Goal: Task Accomplishment & Management: Use online tool/utility

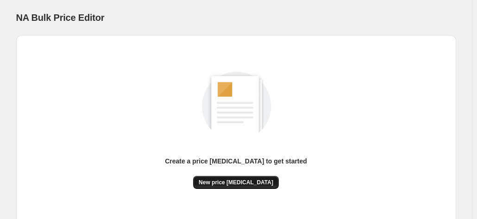
click at [243, 183] on span "New price [MEDICAL_DATA]" at bounding box center [236, 182] width 75 height 7
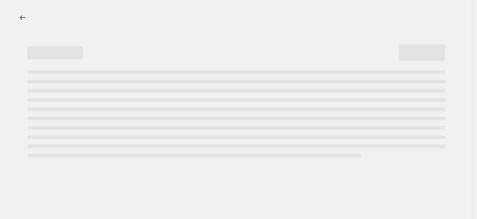
select select "percentage"
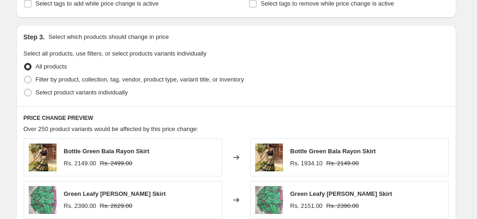
scroll to position [409, 0]
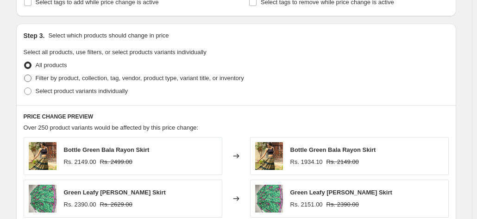
click at [31, 76] on span at bounding box center [27, 78] width 7 height 7
click at [25, 75] on input "Filter by product, collection, tag, vendor, product type, variant title, or inv…" at bounding box center [24, 75] width 0 height 0
radio input "true"
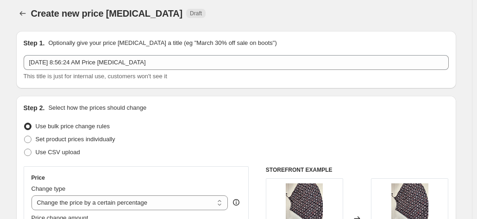
scroll to position [0, 0]
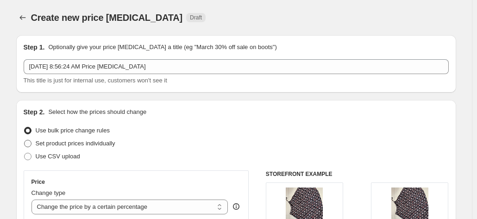
click at [31, 142] on span at bounding box center [27, 143] width 7 height 7
click at [25, 140] on input "Set product prices individually" at bounding box center [24, 140] width 0 height 0
radio input "true"
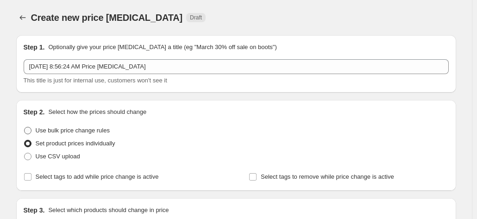
click at [30, 131] on span at bounding box center [27, 130] width 7 height 7
click at [25, 127] on input "Use bulk price change rules" at bounding box center [24, 127] width 0 height 0
radio input "true"
select select "percentage"
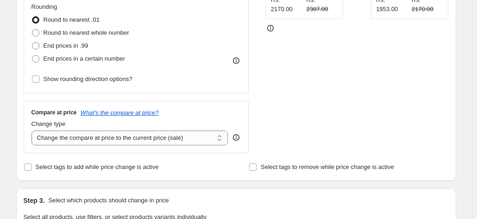
scroll to position [247, 0]
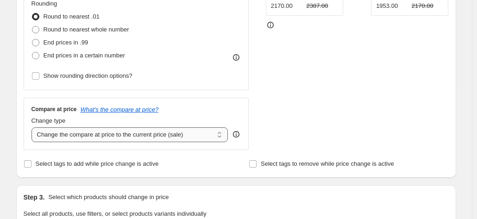
click at [218, 136] on select "Change the compare at price to the current price (sale) Change the compare at p…" at bounding box center [129, 134] width 197 height 15
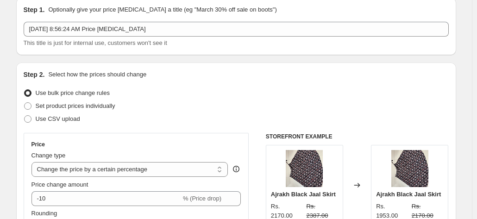
scroll to position [0, 0]
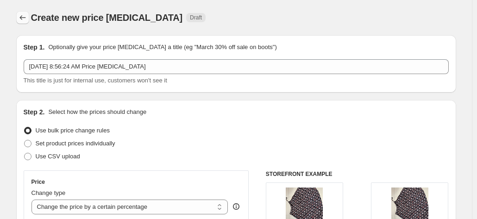
click at [22, 17] on icon "Price change jobs" at bounding box center [22, 17] width 9 height 9
